Goal: Task Accomplishment & Management: Use online tool/utility

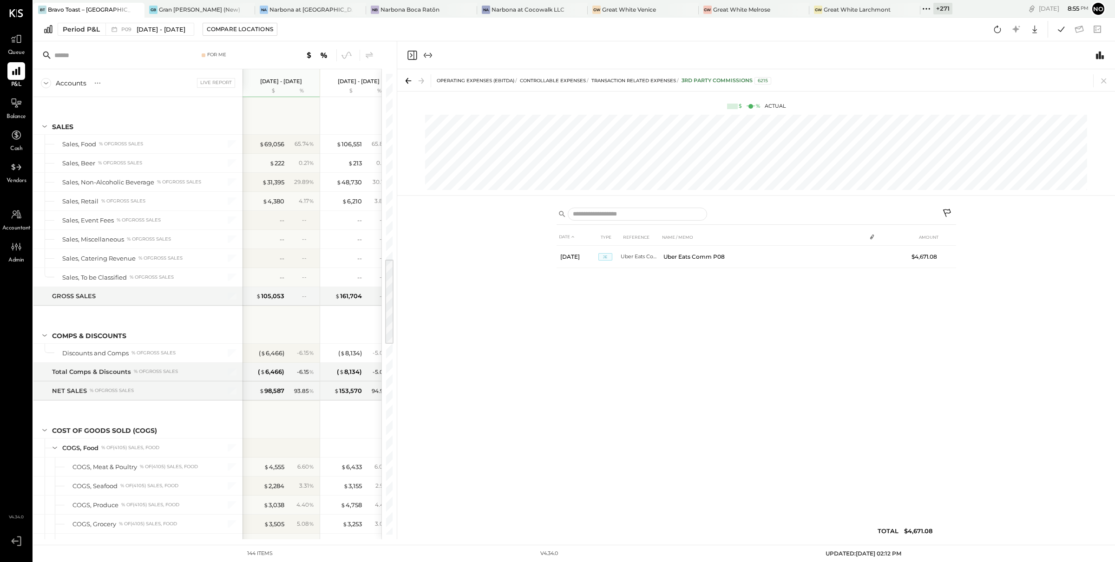
scroll to position [973, 0]
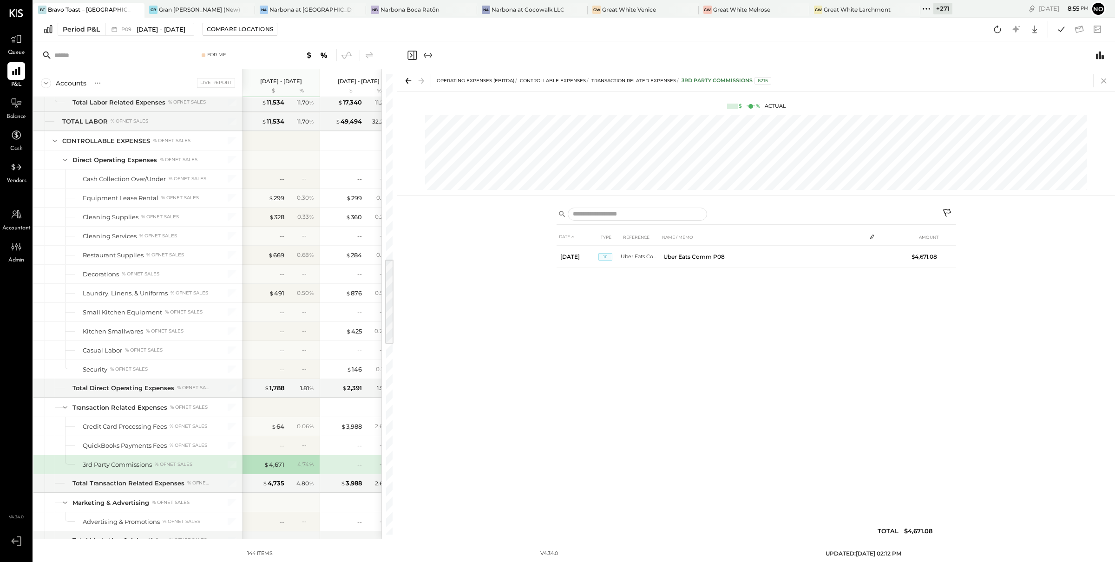
click at [1105, 79] on icon at bounding box center [1104, 80] width 13 height 13
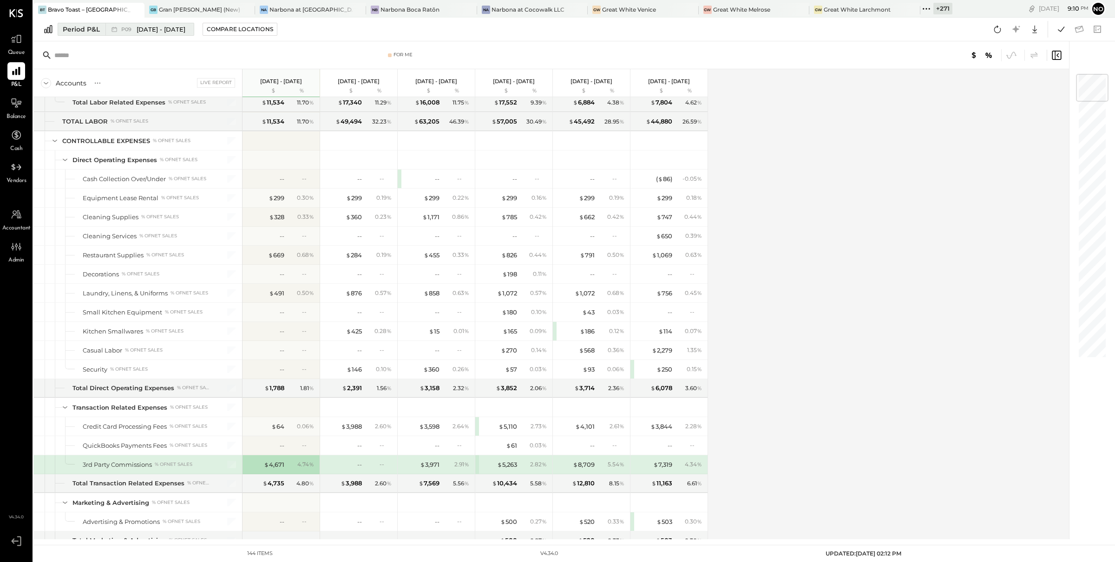
click at [185, 30] on span "[DATE] - [DATE]" at bounding box center [161, 29] width 49 height 9
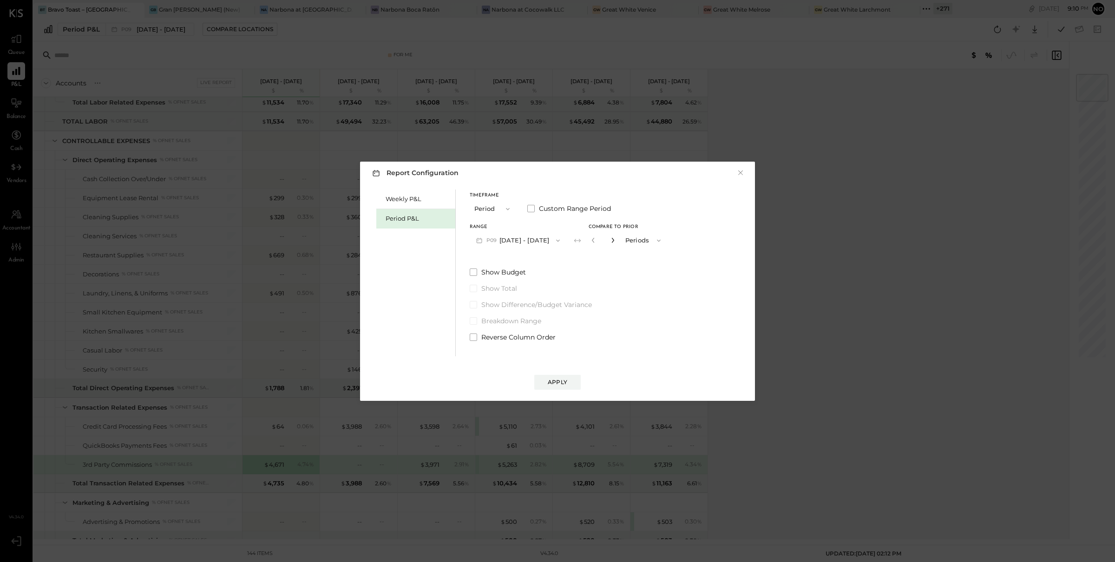
click at [616, 237] on icon "button" at bounding box center [613, 240] width 6 height 6
click at [616, 239] on icon "button" at bounding box center [613, 240] width 6 height 6
type input "*"
click at [553, 384] on div "Apply" at bounding box center [558, 382] width 20 height 8
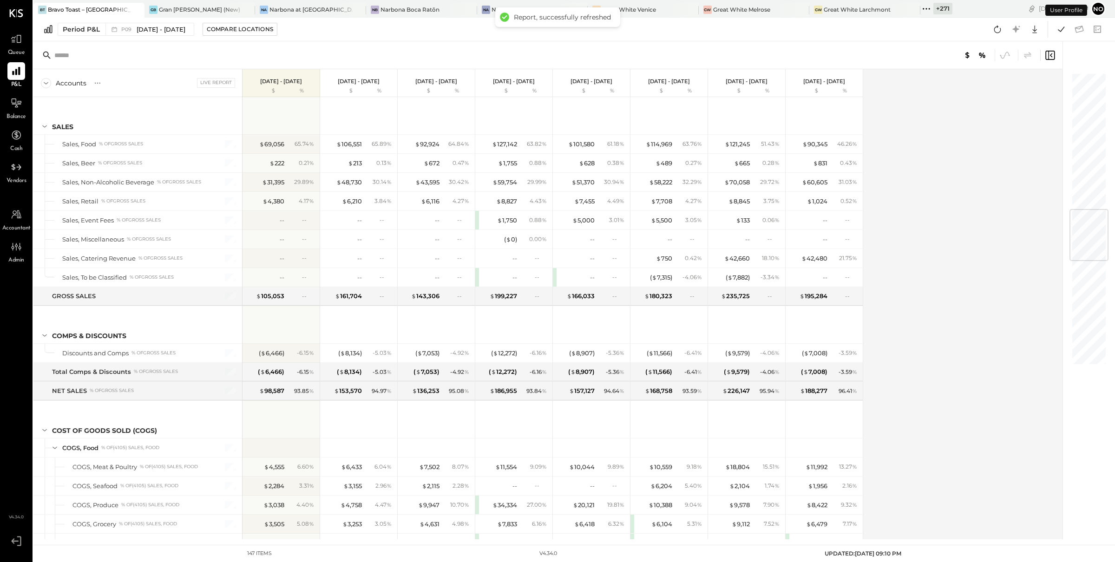
scroll to position [1156, 0]
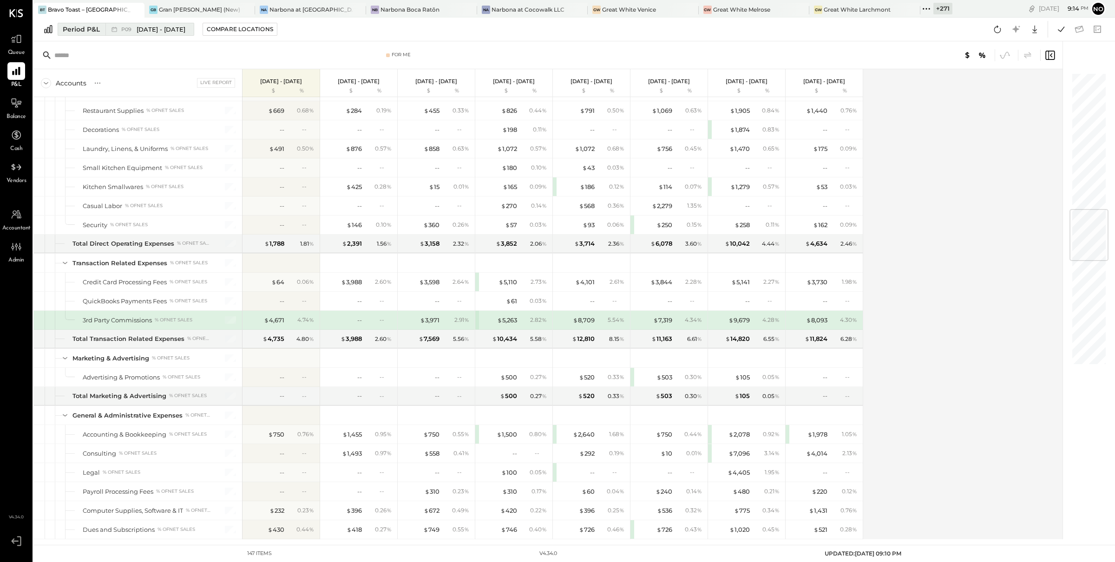
click at [185, 30] on span "[DATE] - [DATE]" at bounding box center [161, 29] width 49 height 9
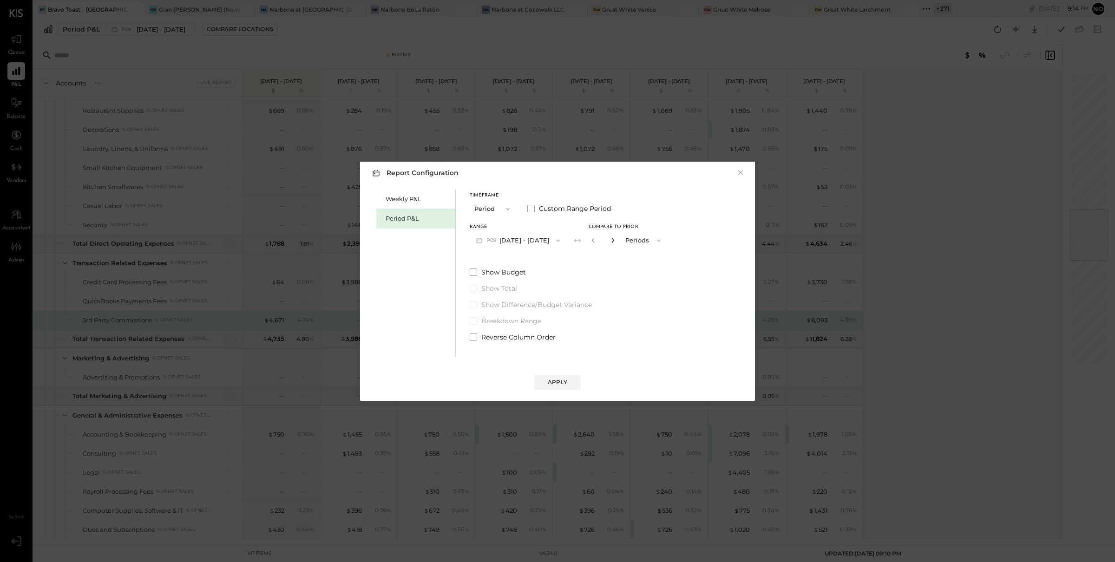
click at [616, 242] on icon "button" at bounding box center [613, 240] width 6 height 6
type input "*"
click at [558, 383] on div "Apply" at bounding box center [558, 382] width 20 height 8
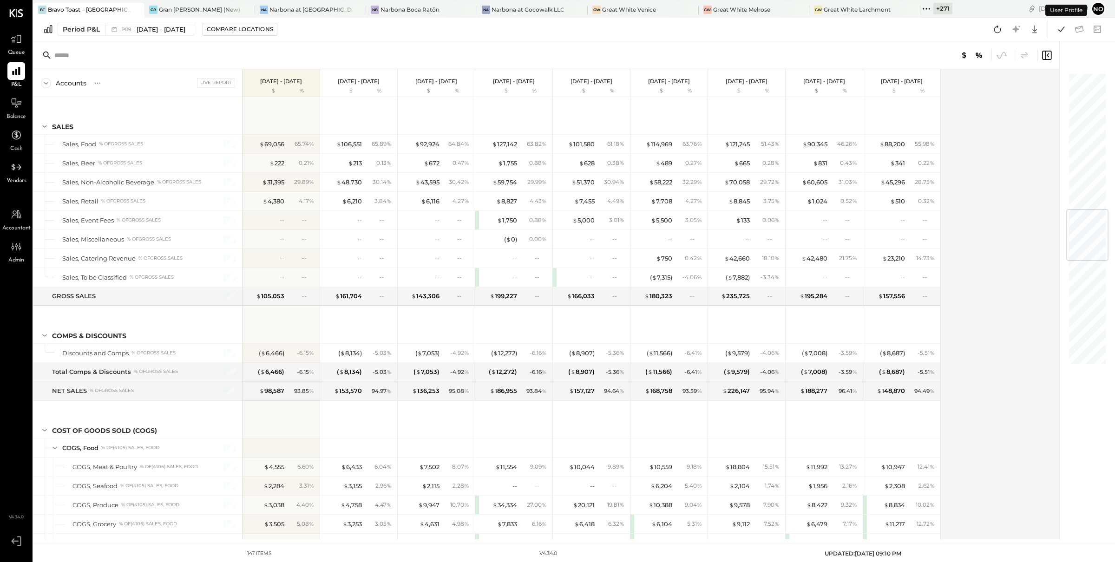
scroll to position [1156, 0]
